Goal: Task Accomplishment & Management: Manage account settings

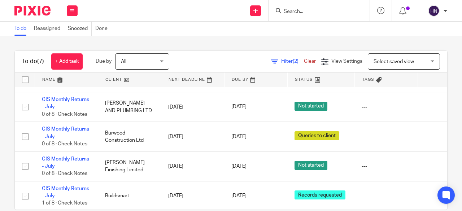
scroll to position [89, 0]
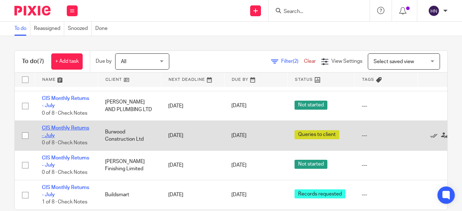
click at [80, 126] on link "CIS Monthly Returns - July" at bounding box center [65, 132] width 47 height 12
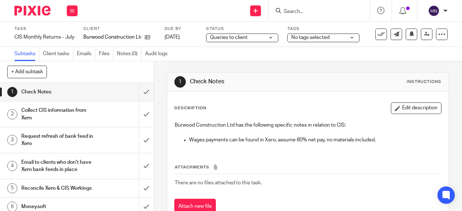
scroll to position [56, 0]
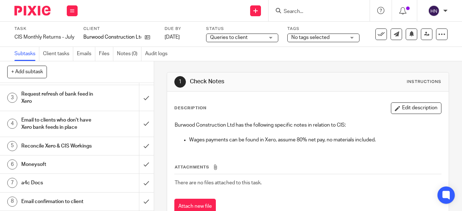
click at [69, 199] on h1 "Email confirmation to client" at bounding box center [58, 201] width 74 height 11
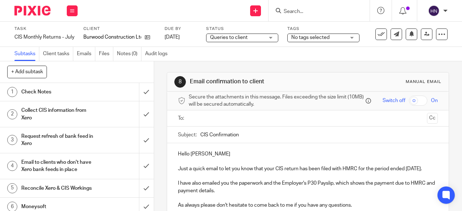
click at [219, 157] on p "Hello [PERSON_NAME]" at bounding box center [308, 153] width 260 height 7
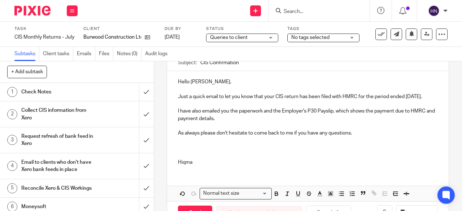
scroll to position [106, 0]
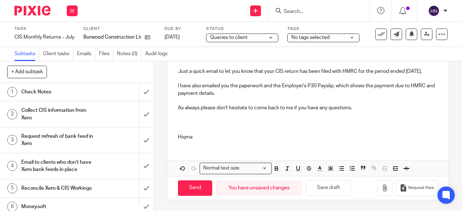
click at [188, 132] on p at bounding box center [308, 129] width 260 height 7
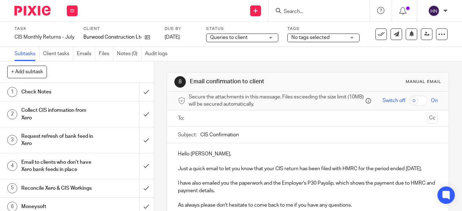
click at [211, 119] on input "text" at bounding box center [307, 118] width 233 height 8
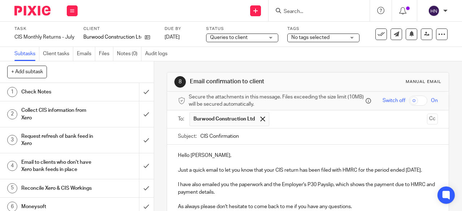
drag, startPoint x: 420, startPoint y: 123, endPoint x: 408, endPoint y: 128, distance: 12.9
click at [427, 123] on button "Cc" at bounding box center [432, 119] width 11 height 11
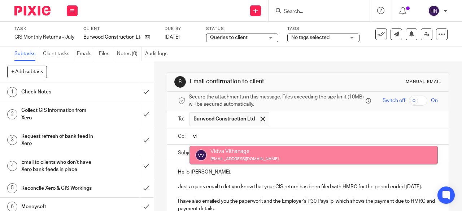
type input "vi"
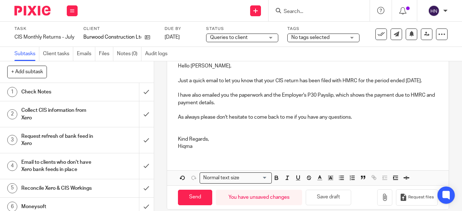
scroll to position [125, 0]
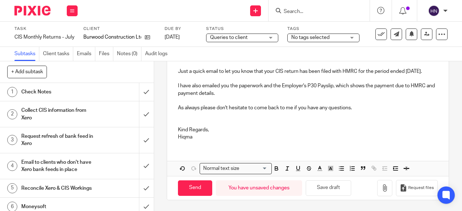
drag, startPoint x: 198, startPoint y: 187, endPoint x: 202, endPoint y: 173, distance: 15.0
click at [198, 187] on input "Send" at bounding box center [195, 188] width 34 height 16
type input "Sent"
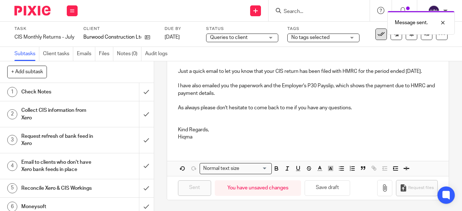
click at [377, 36] on icon at bounding box center [380, 34] width 7 height 7
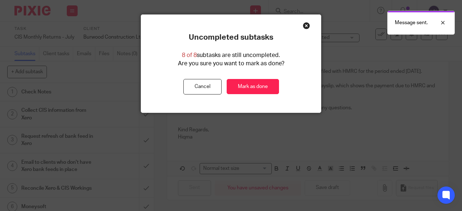
click at [302, 25] on div "Message sent." at bounding box center [343, 20] width 224 height 27
click at [201, 85] on button "Cancel" at bounding box center [202, 87] width 38 height 16
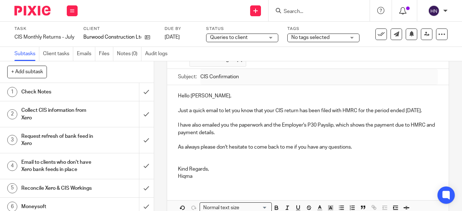
scroll to position [89, 0]
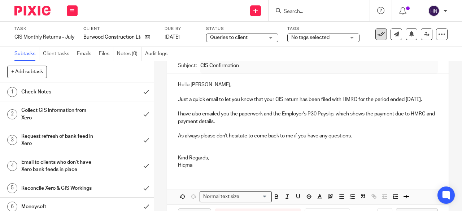
click at [377, 32] on icon at bounding box center [380, 34] width 7 height 7
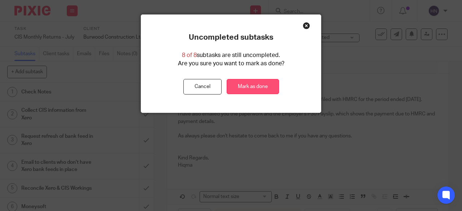
click at [257, 87] on link "Mark as done" at bounding box center [253, 87] width 52 height 16
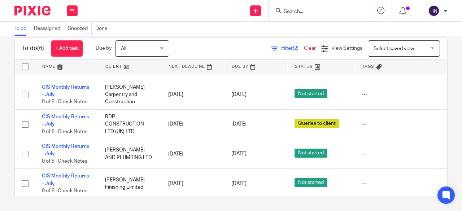
scroll to position [60, 0]
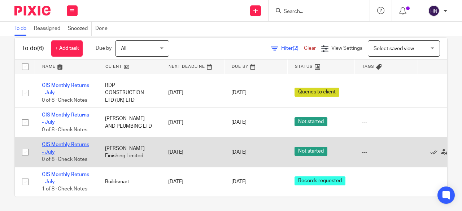
click at [61, 142] on link "CIS Monthly Returns - July" at bounding box center [65, 148] width 47 height 12
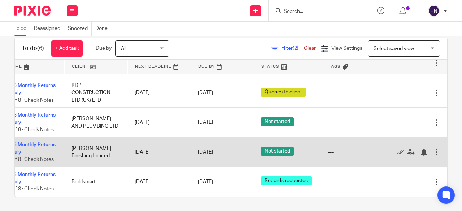
scroll to position [60, 49]
click at [396, 149] on icon at bounding box center [399, 152] width 7 height 7
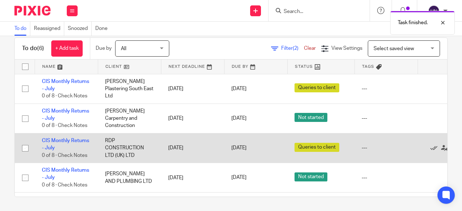
scroll to position [0, 0]
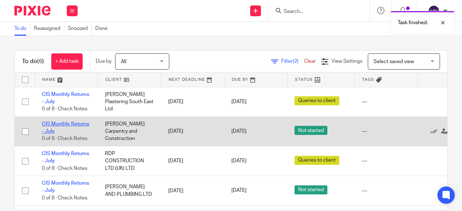
click at [84, 124] on link "CIS Monthly Returns - July" at bounding box center [65, 128] width 47 height 12
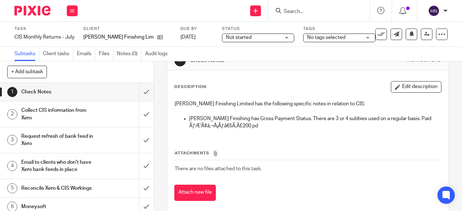
scroll to position [32, 0]
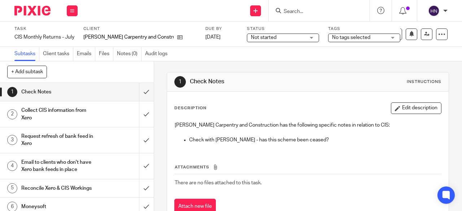
click at [262, 37] on span "Not started" at bounding box center [264, 37] width 26 height 5
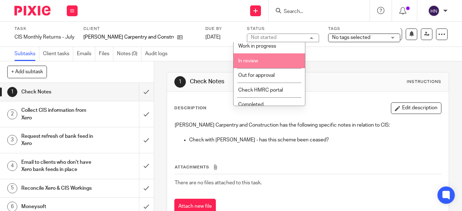
scroll to position [90, 0]
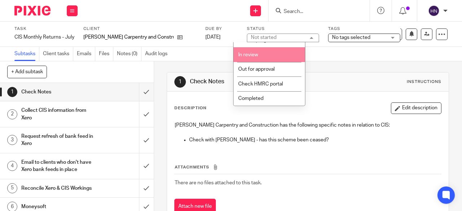
click at [254, 73] on li "Out for approval" at bounding box center [268, 69] width 71 height 15
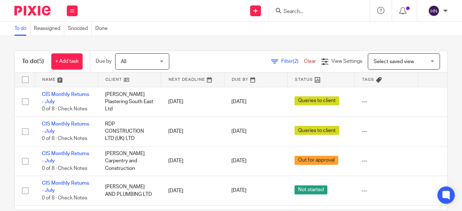
click at [314, 10] on input "Search" at bounding box center [315, 12] width 65 height 6
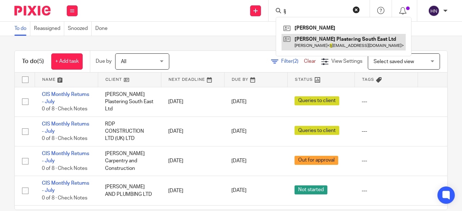
type input "lj"
click at [325, 42] on link at bounding box center [343, 42] width 124 height 17
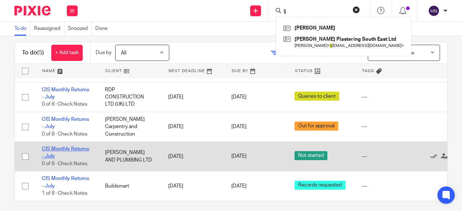
scroll to position [13, 0]
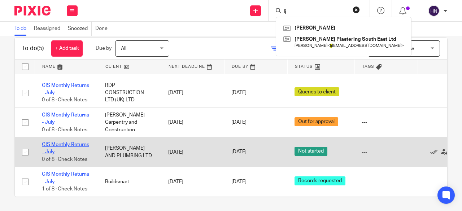
click at [76, 142] on link "CIS Monthly Returns - July" at bounding box center [65, 148] width 47 height 12
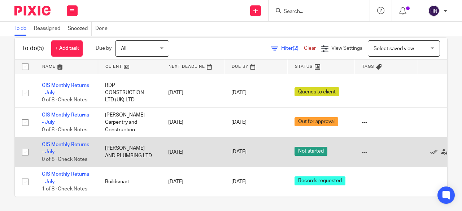
scroll to position [30, 49]
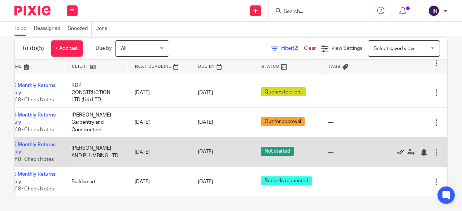
click at [396, 149] on icon at bounding box center [399, 152] width 7 height 7
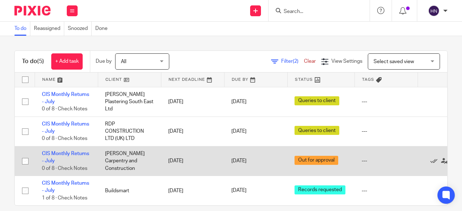
scroll to position [13, 0]
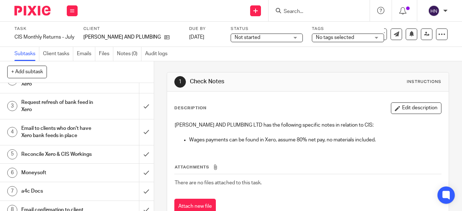
scroll to position [56, 0]
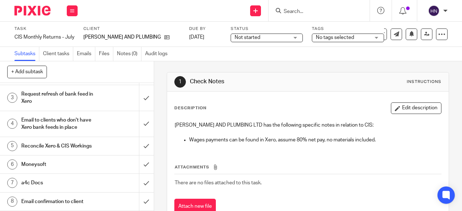
click at [48, 115] on h1 "Email to clients who don't have Xero bank feeds in place" at bounding box center [58, 124] width 74 height 18
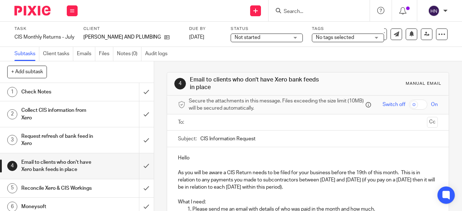
scroll to position [56, 0]
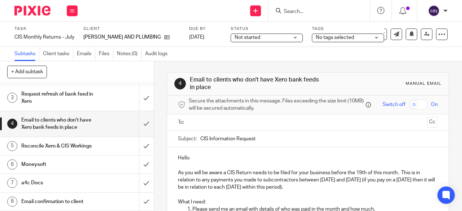
click at [55, 199] on h1 "Email confirmation to client" at bounding box center [58, 201] width 74 height 11
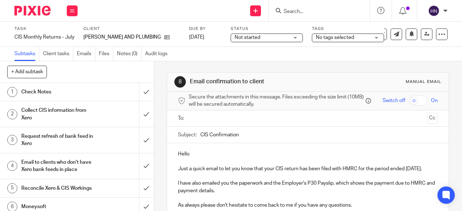
scroll to position [72, 0]
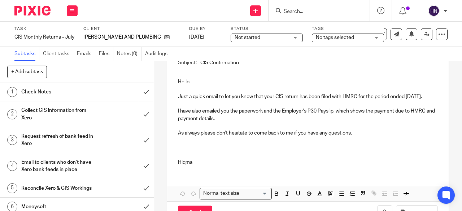
click at [205, 85] on p "Hello" at bounding box center [308, 81] width 260 height 7
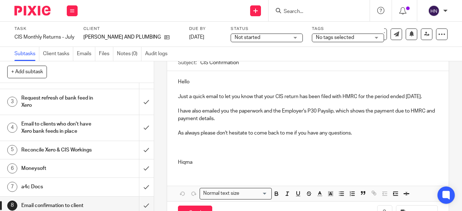
scroll to position [56, 0]
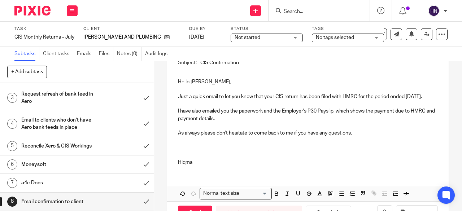
click at [178, 159] on p at bounding box center [308, 155] width 260 height 7
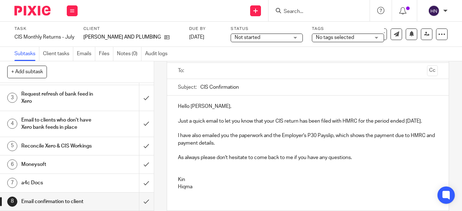
scroll to position [36, 0]
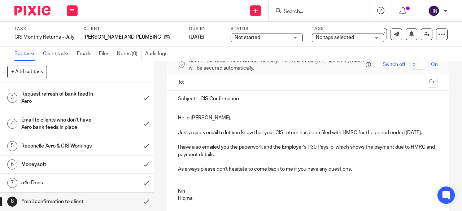
click at [209, 91] on div at bounding box center [307, 82] width 237 height 16
click at [212, 84] on input "text" at bounding box center [307, 82] width 233 height 8
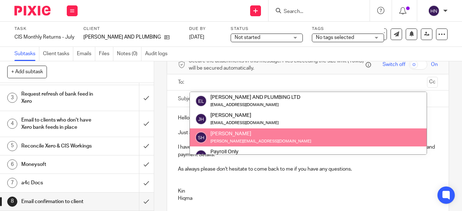
click at [178, 157] on p "I have also emailed you the paperwork and the Employer's P30 Payslip, which sho…" at bounding box center [308, 151] width 260 height 15
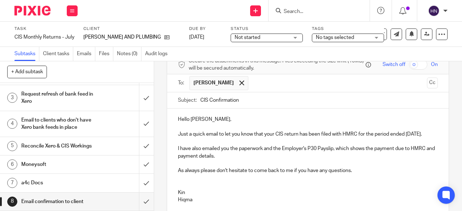
click at [199, 123] on p "Hello [PERSON_NAME]," at bounding box center [308, 119] width 260 height 7
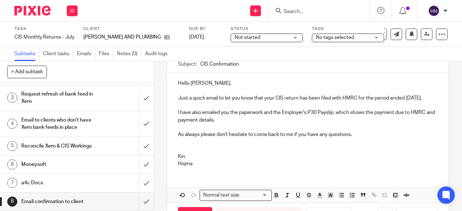
click at [188, 160] on p "Kin" at bounding box center [308, 156] width 260 height 7
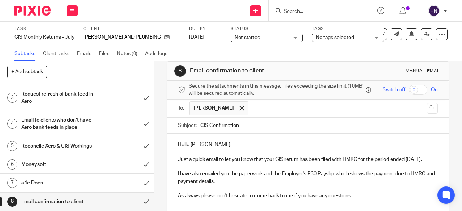
scroll to position [0, 0]
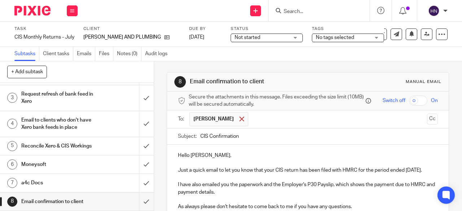
click at [240, 121] on span at bounding box center [241, 119] width 5 height 5
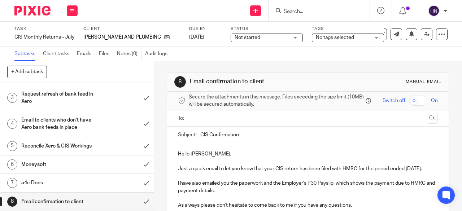
click at [204, 119] on input "text" at bounding box center [307, 118] width 233 height 8
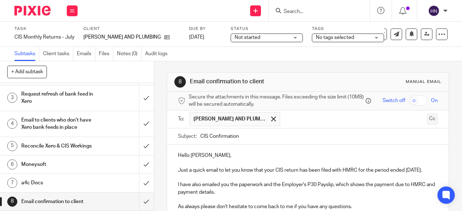
click at [427, 121] on button "Cc" at bounding box center [432, 119] width 11 height 11
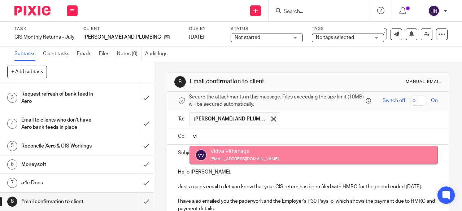
type input "vi"
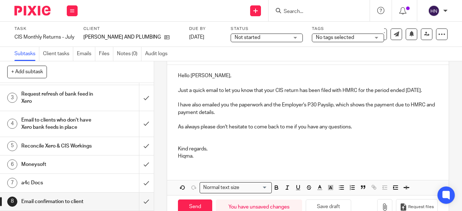
scroll to position [125, 0]
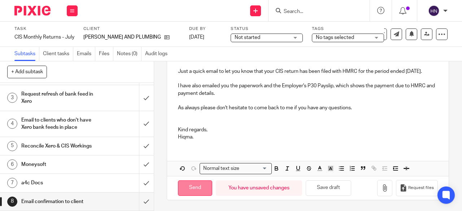
click at [202, 185] on input "Send" at bounding box center [195, 188] width 34 height 16
type input "Sent"
